Goal: Check status: Check status

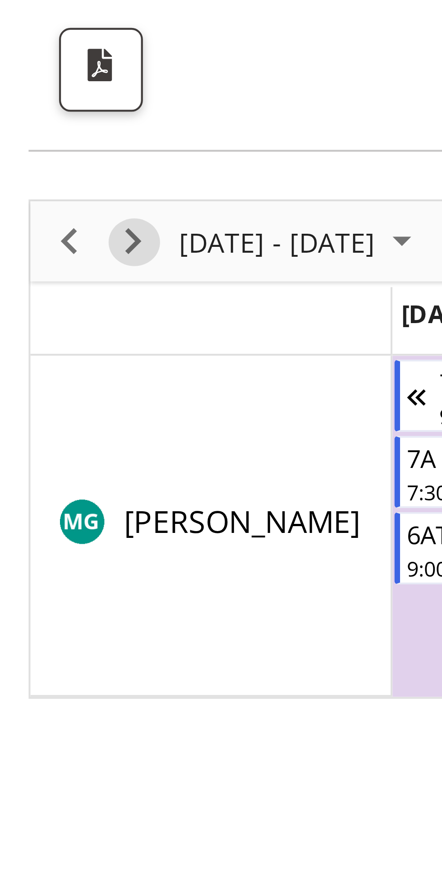
click at [32, 137] on span "Next" at bounding box center [31, 138] width 11 height 11
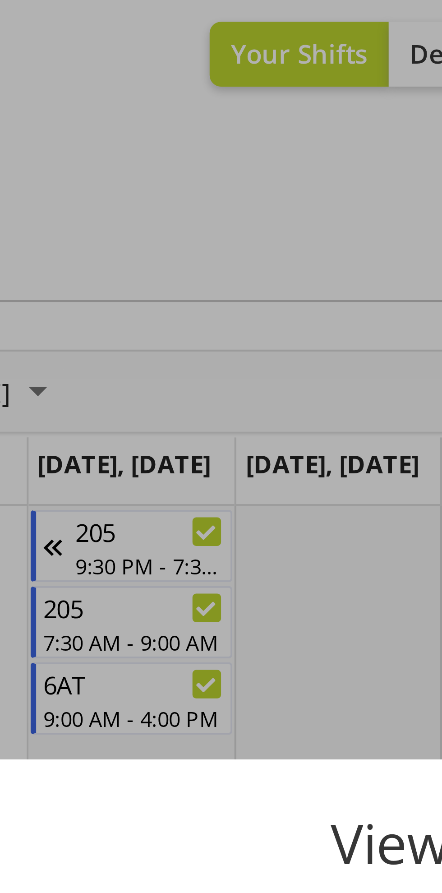
click at [165, 106] on div at bounding box center [221, 446] width 442 height 893
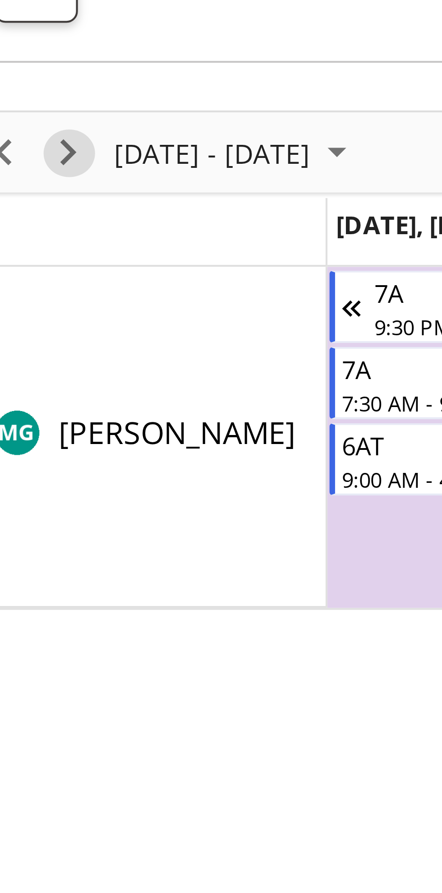
click at [33, 141] on span "Next" at bounding box center [31, 138] width 11 height 11
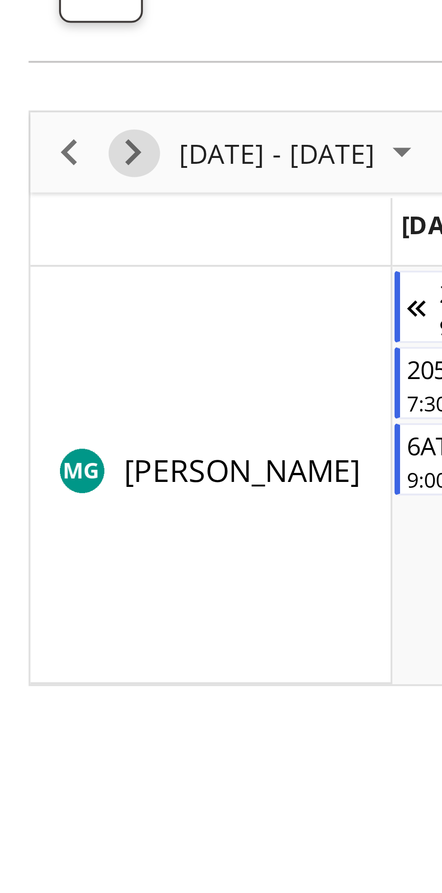
click at [32, 140] on span "Next" at bounding box center [31, 138] width 11 height 11
